Goal: Information Seeking & Learning: Learn about a topic

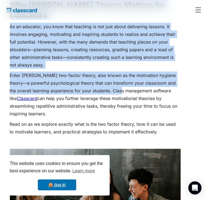
scroll to position [819, 0]
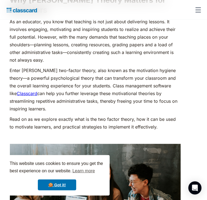
drag, startPoint x: 40, startPoint y: 56, endPoint x: 93, endPoint y: 21, distance: 63.9
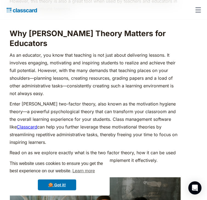
scroll to position [784, 0]
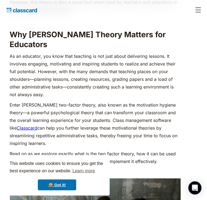
copy div "Lore ips dolorsi ametcon? Adipisc elitsed doe temporinc ut laboreet dolorem ali…"
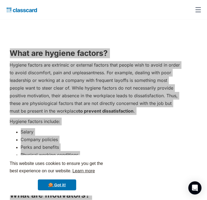
scroll to position [465, 0]
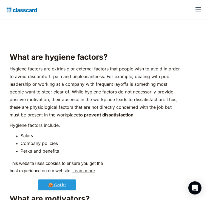
click at [62, 187] on link "🍪 Got it!" at bounding box center [57, 185] width 38 height 11
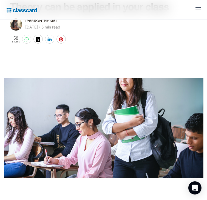
scroll to position [0, 0]
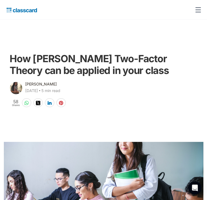
click at [57, 88] on div "[PERSON_NAME]" at bounding box center [42, 84] width 32 height 7
drag, startPoint x: 56, startPoint y: 121, endPoint x: 75, endPoint y: 134, distance: 23.0
click at [61, 95] on div "[PERSON_NAME] [DATE] ‧ 5 min read" at bounding box center [43, 88] width 35 height 14
copy div "[PERSON_NAME] [DATE] ‧ 5 min read"
